Goal: Task Accomplishment & Management: Use online tool/utility

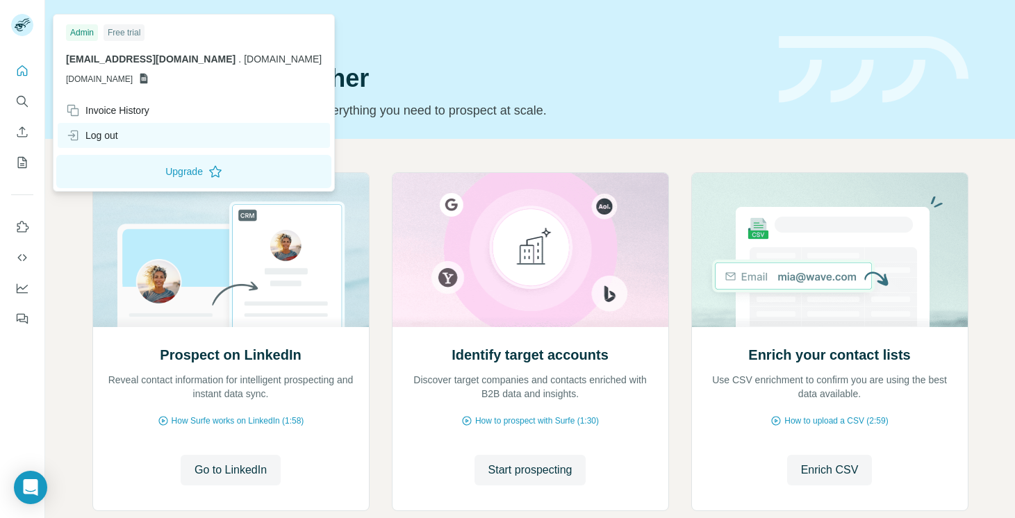
click at [112, 141] on div "Log out" at bounding box center [92, 135] width 52 height 14
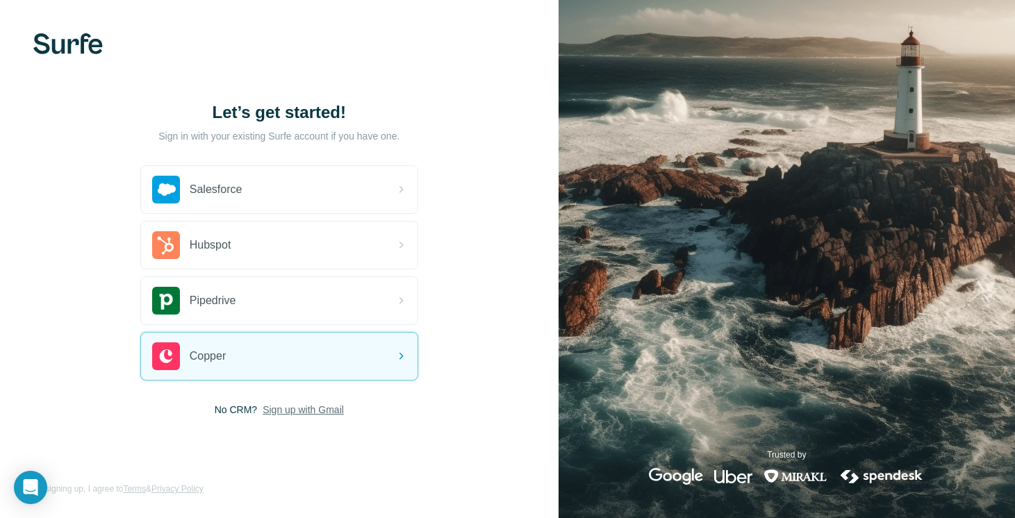
click at [311, 410] on span "Sign up with Gmail" at bounding box center [303, 410] width 81 height 14
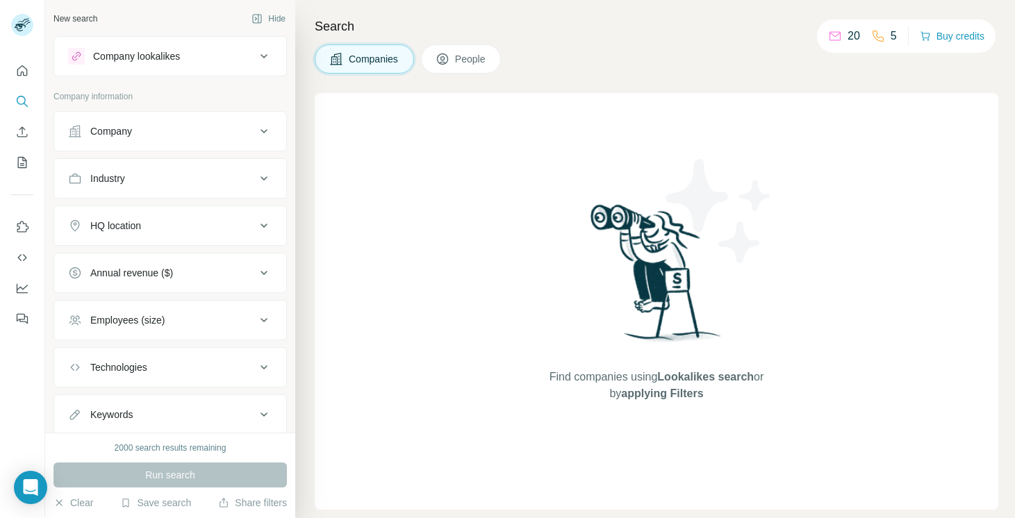
click at [150, 175] on div "Industry" at bounding box center [162, 179] width 188 height 14
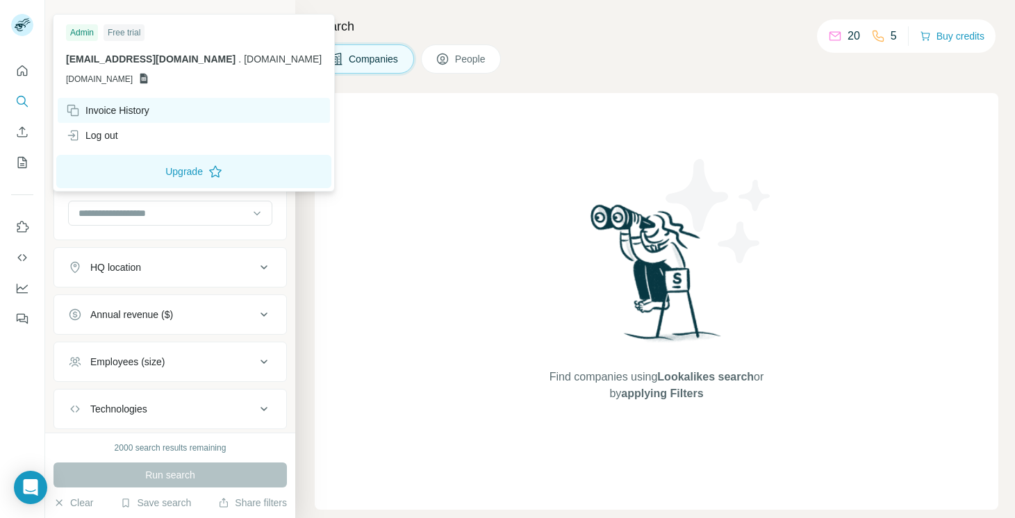
click at [123, 112] on div "Invoice History" at bounding box center [107, 110] width 83 height 14
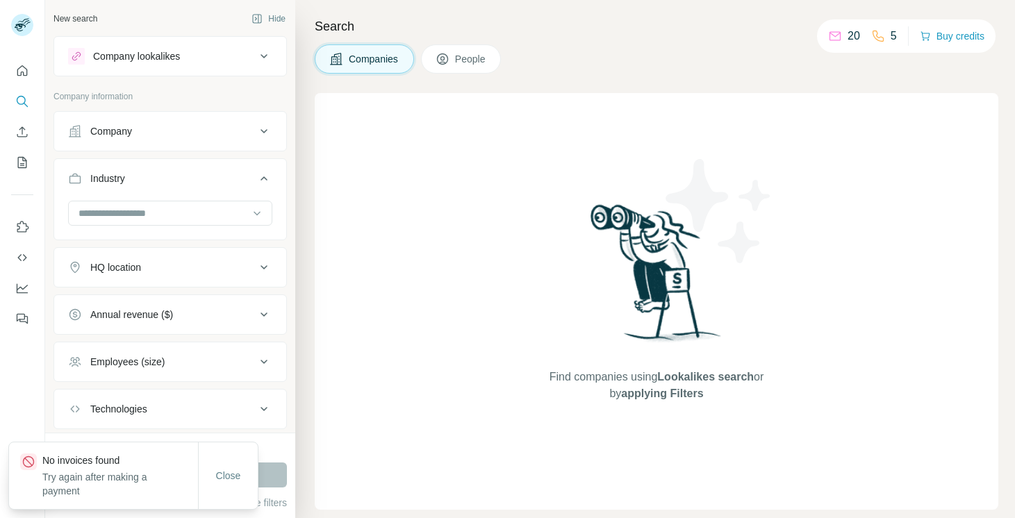
click at [652, 156] on div "Find companies using Lookalikes search or by applying Filters" at bounding box center [656, 301] width 250 height 417
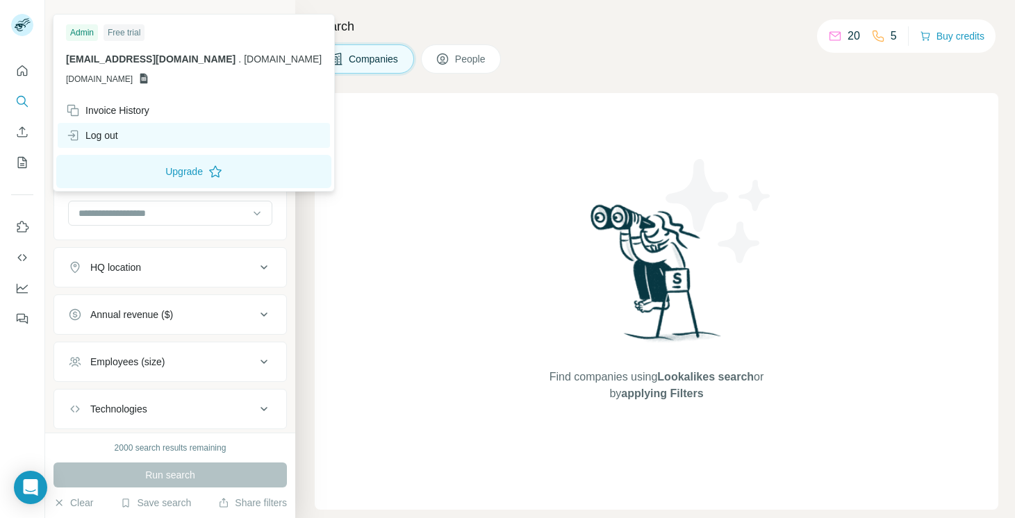
click at [103, 131] on div "Log out" at bounding box center [92, 135] width 52 height 14
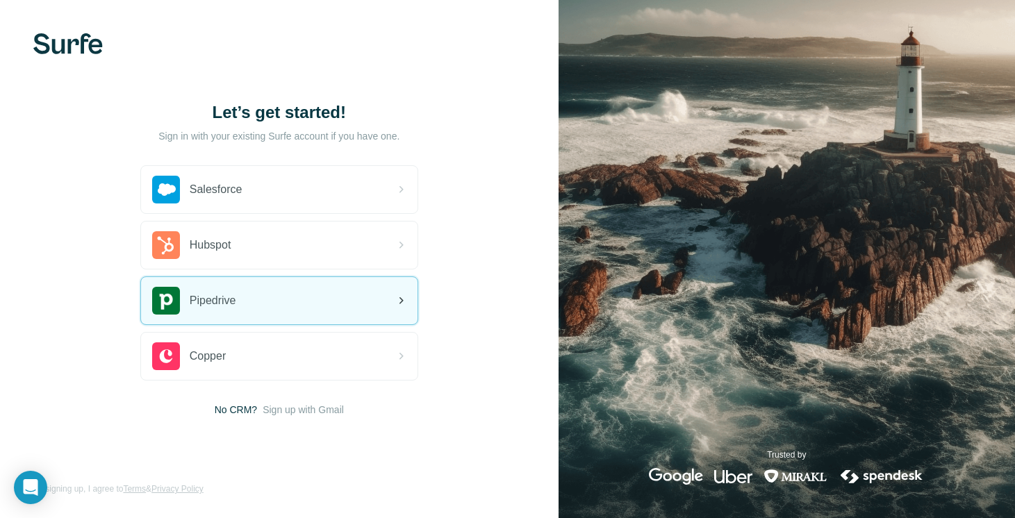
click at [337, 297] on div "Pipedrive" at bounding box center [279, 300] width 276 height 47
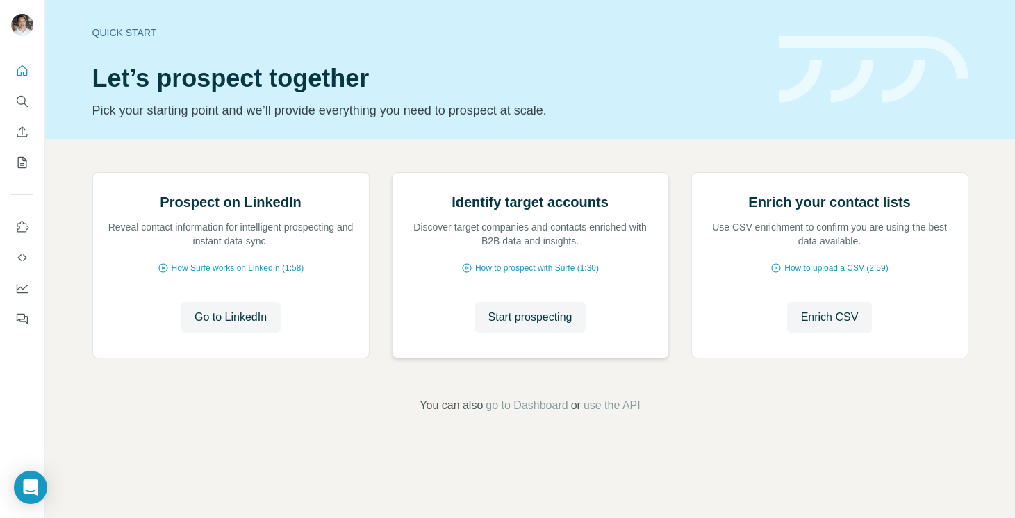
scroll to position [80, 0]
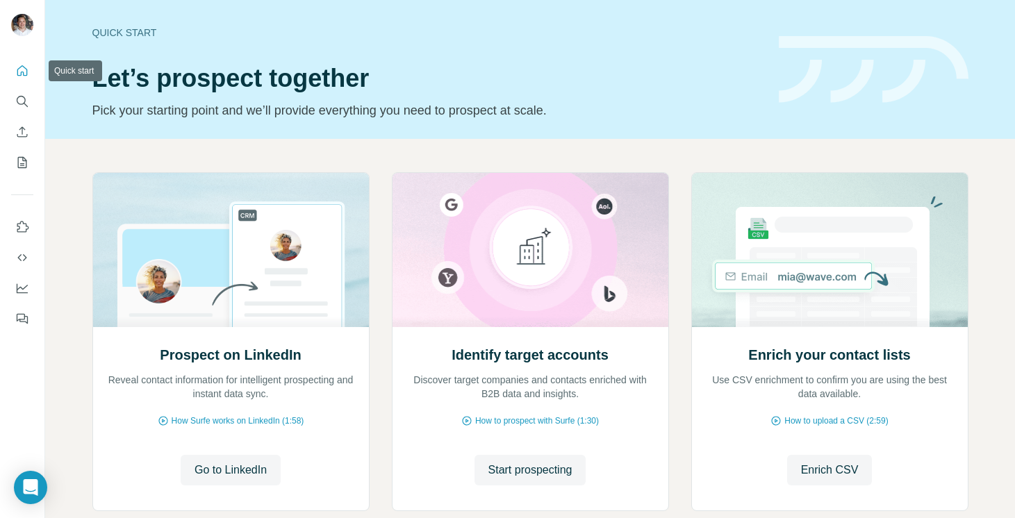
click at [25, 71] on icon "Quick start" at bounding box center [22, 71] width 14 height 14
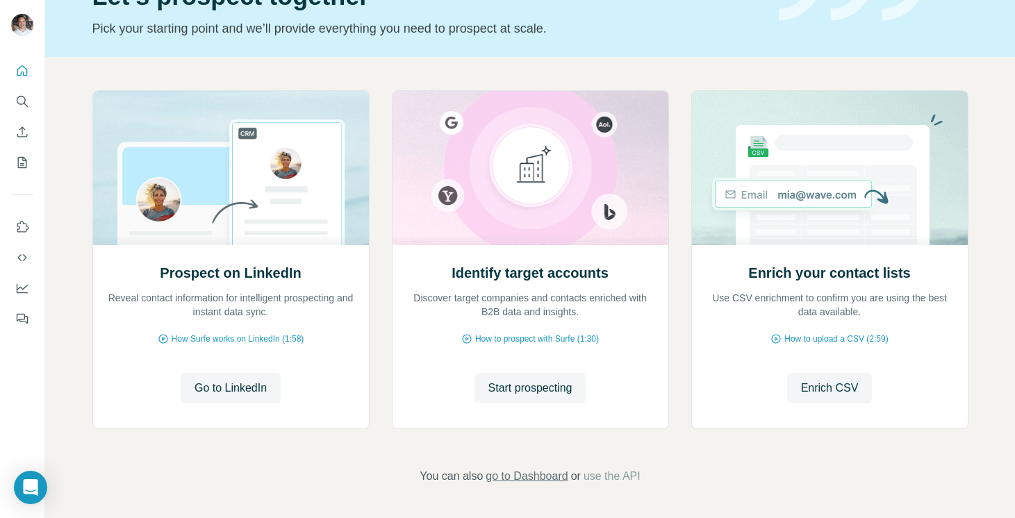
click at [522, 476] on span "go to Dashboard" at bounding box center [526, 476] width 82 height 17
